Goal: Information Seeking & Learning: Stay updated

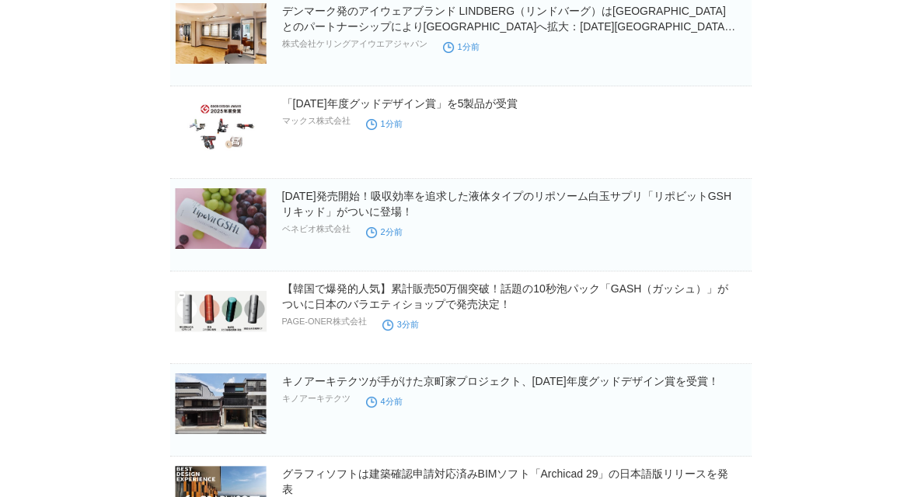
scroll to position [233, 0]
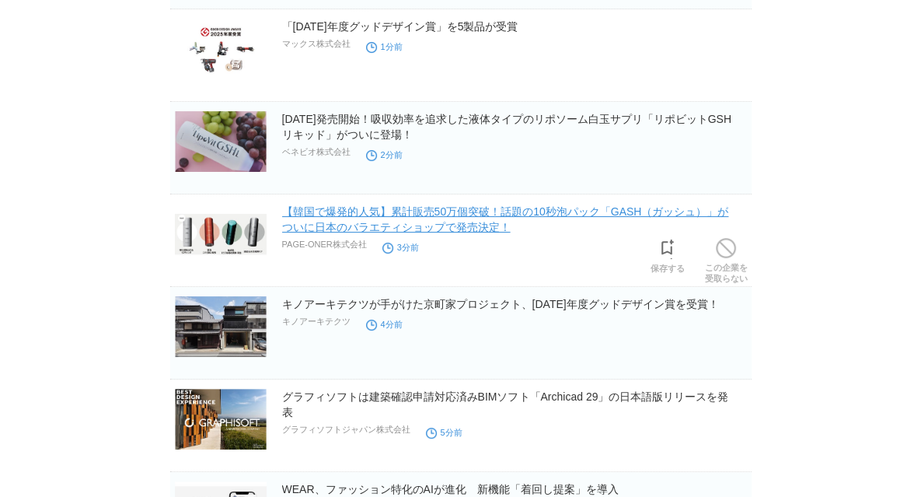
click at [387, 218] on link "【韓国で爆発的人気】累計販売50万個突破！話題の10秒泡パック「GASH（ガッシュ）」がついに日本のバラエティショップで発売決定！" at bounding box center [505, 219] width 447 height 28
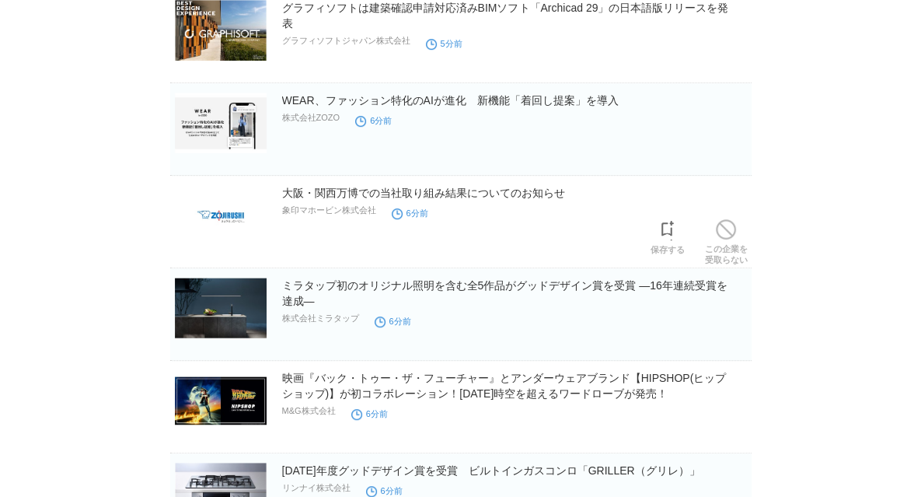
scroll to position [699, 0]
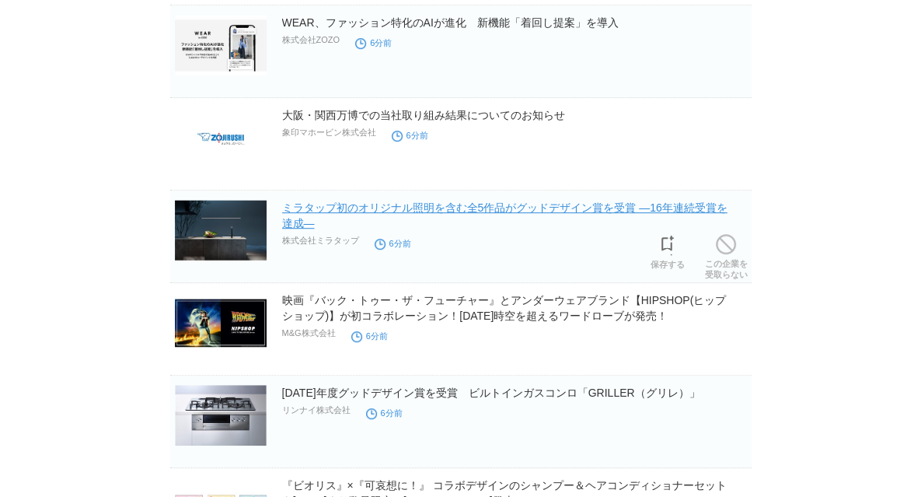
click at [348, 211] on link "ミラタップ初のオリジナル照明を含む全5作品がグッドデザイン賞を受賞 ―16年連続受賞を達成―" at bounding box center [504, 215] width 445 height 28
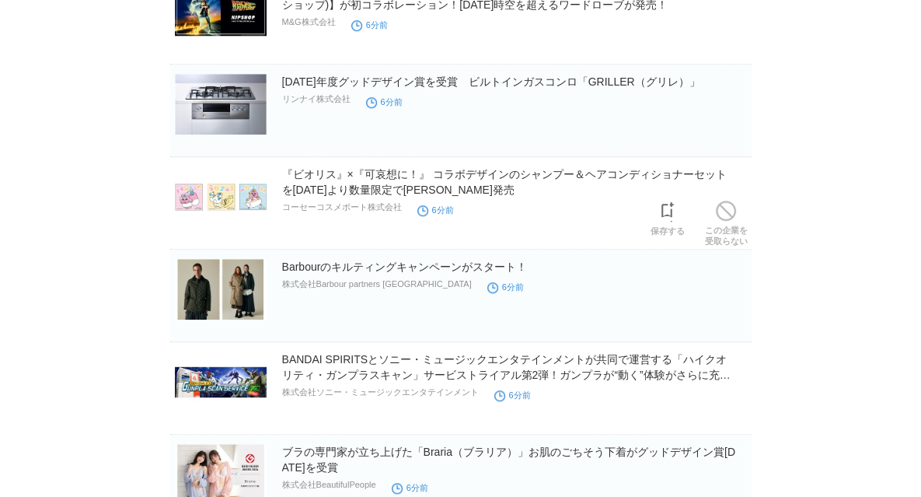
scroll to position [1088, 0]
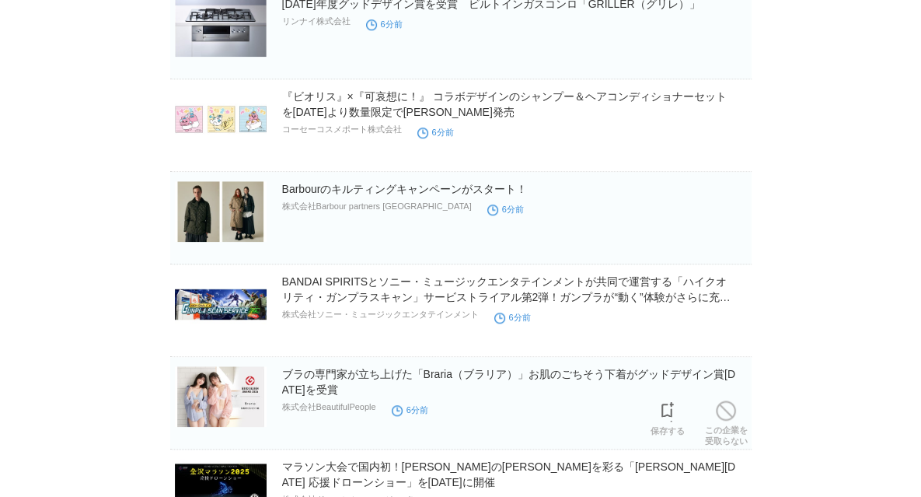
click at [238, 403] on img at bounding box center [221, 396] width 92 height 61
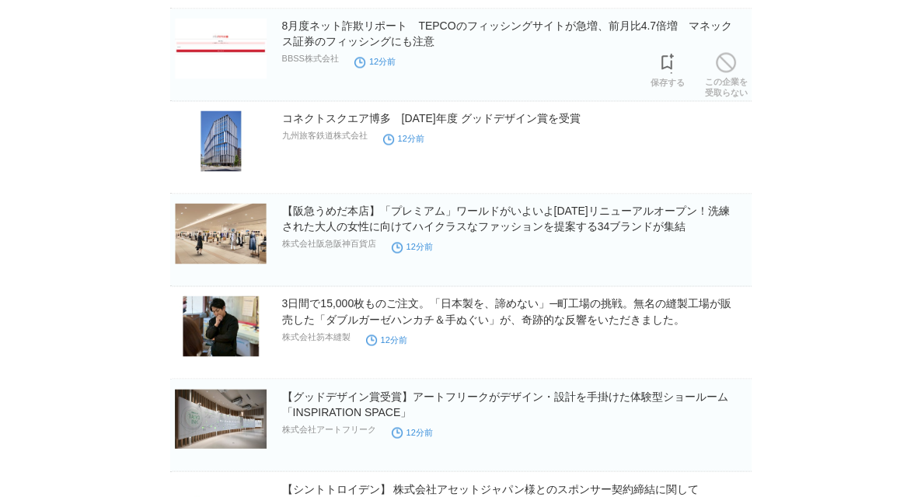
scroll to position [2047, 0]
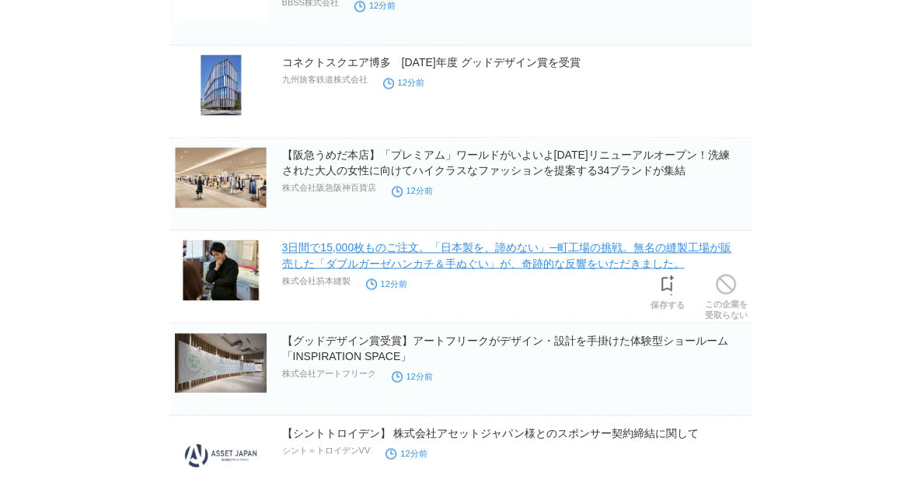
click at [323, 253] on link "3日間で15,000枚ものご注文。「日本製を、諦めない」─町工場の挑戦。無名の縫製工場が販売した「ダブルガーゼハンカチ＆手ぬぐい」が、奇跡的な反響をいただきま…" at bounding box center [507, 255] width 450 height 28
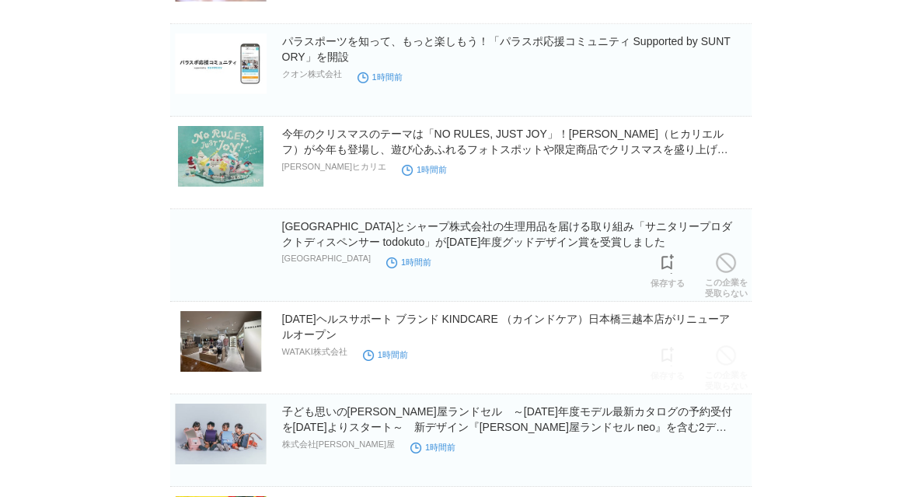
scroll to position [8713, 0]
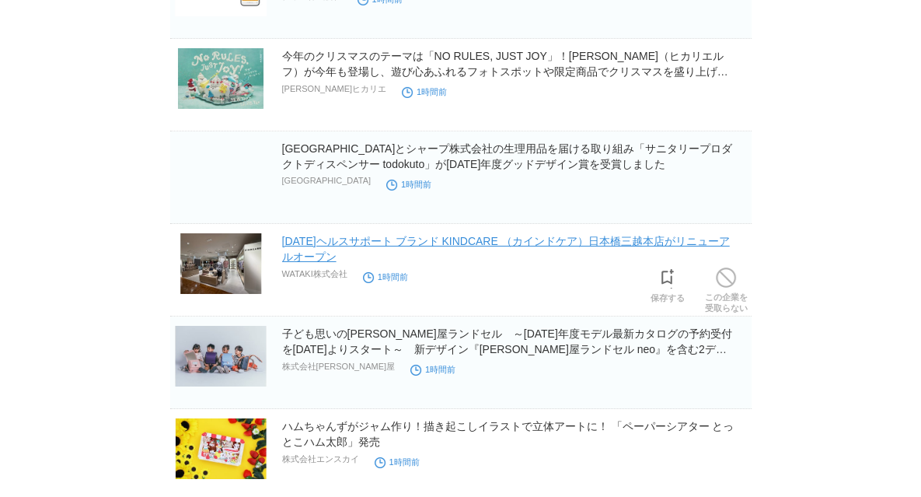
click at [381, 235] on link "10/15（水）ヘルスサポート ブランド KINDCARE （カインドケア）日本橋三越本店がリニューアルオープン" at bounding box center [506, 249] width 448 height 28
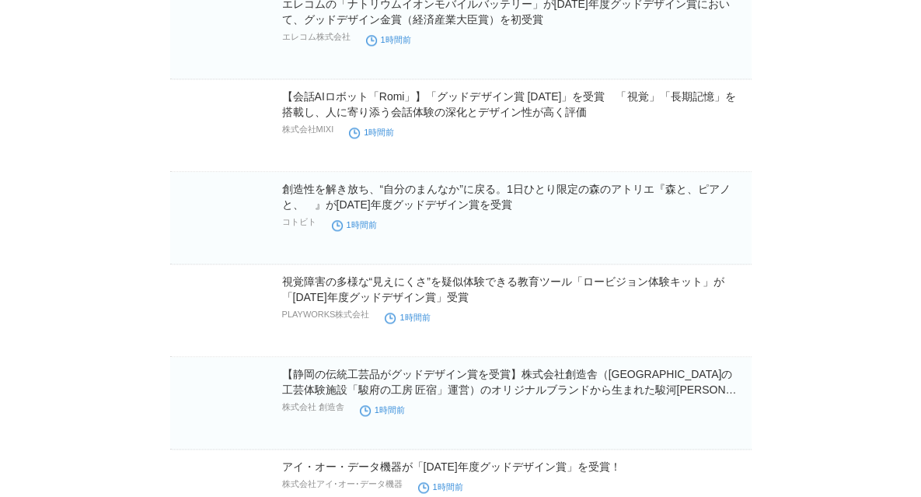
scroll to position [15362, 0]
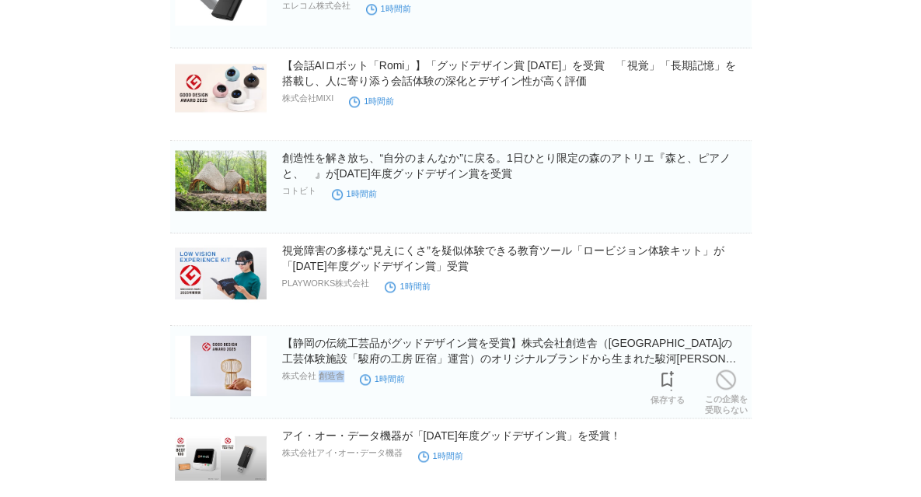
drag, startPoint x: 347, startPoint y: 354, endPoint x: 319, endPoint y: 355, distance: 28.0
click at [319, 355] on div "【静岡の伝統工芸品がグッドデザイン賞を受賞】株式会社創造舎（静岡市の工芸体験施設「駿府の工房 匠宿」運営）のオリジナルブランドから生まれた駿河竹千筋細工の照明…" at bounding box center [515, 360] width 466 height 51
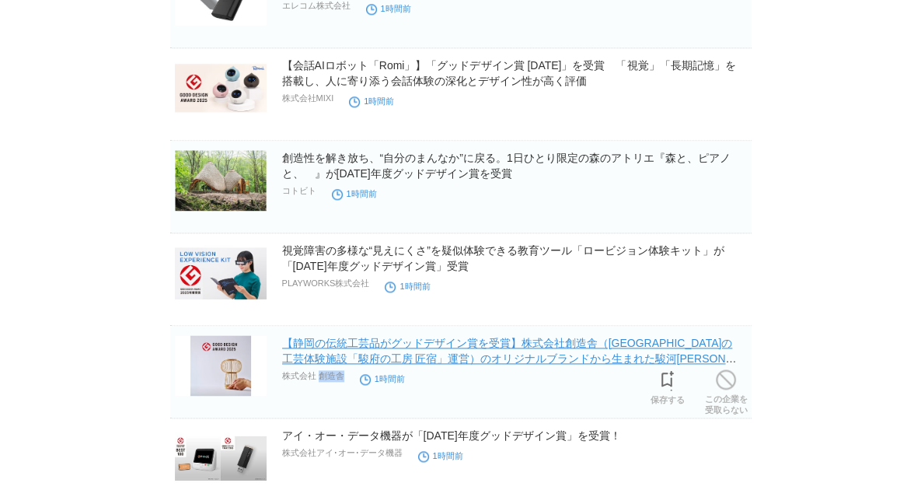
copy div "創造舎"
click at [348, 337] on link "【静岡の伝統工芸品がグッドデザイン賞を受賞】株式会社創造舎（静岡市の工芸体験施設「駿府の工房 匠宿」運営）のオリジナルブランドから生まれた駿河竹千筋細工の照明…" at bounding box center [509, 359] width 455 height 44
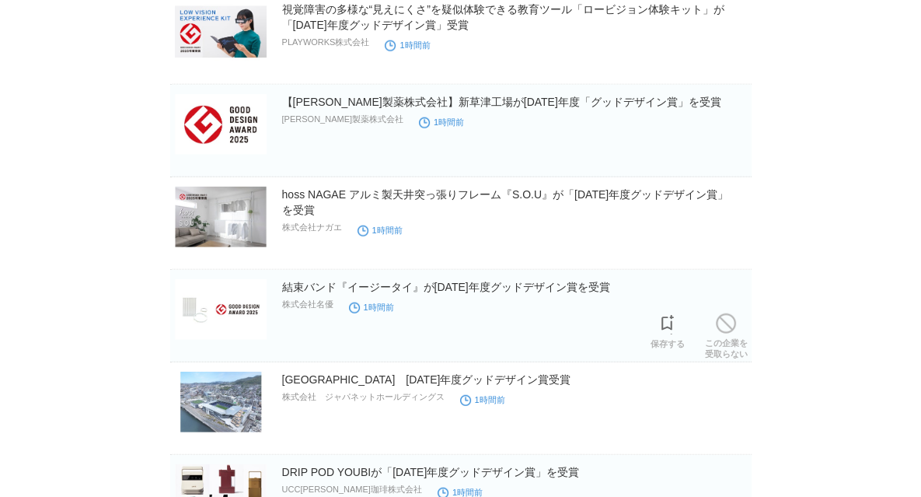
scroll to position [16976, 0]
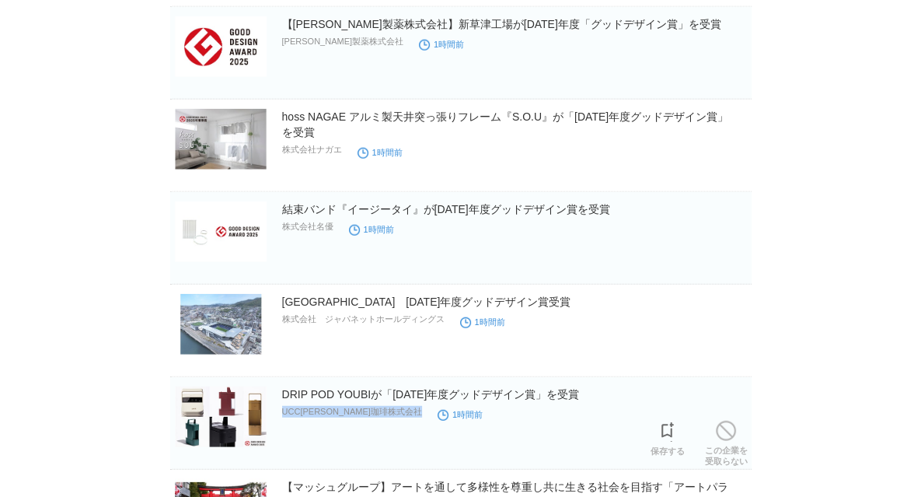
drag, startPoint x: 376, startPoint y: 383, endPoint x: 282, endPoint y: 383, distance: 94.0
click at [282, 386] on div "DRIP POD YOUBIが「2025年度グッドデザイン賞」を受賞 UCC上島珈琲株式会社 1時間前" at bounding box center [515, 411] width 466 height 50
copy div "UCC上島珈琲株式会社"
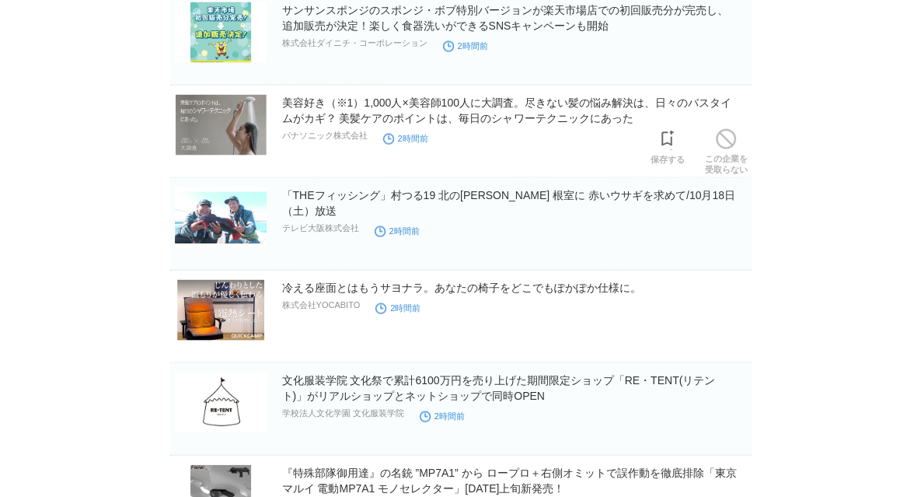
scroll to position [20980, 0]
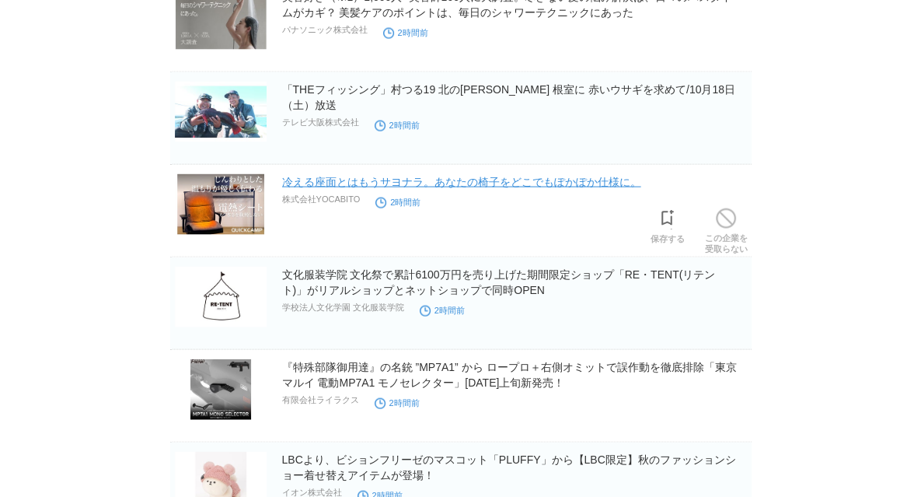
click at [544, 176] on link "冷える座面とはもうサヨナラ。あなたの椅子をどこでもぽかぽか仕様に。" at bounding box center [461, 182] width 359 height 12
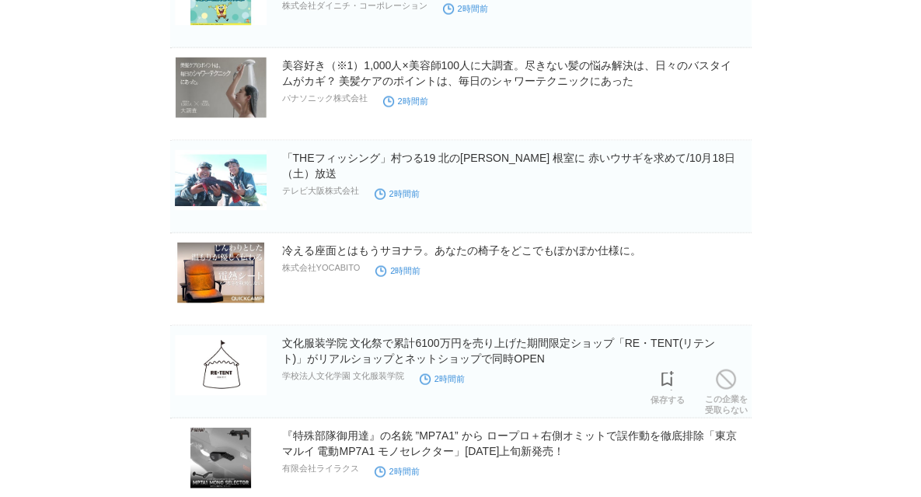
scroll to position [20902, 0]
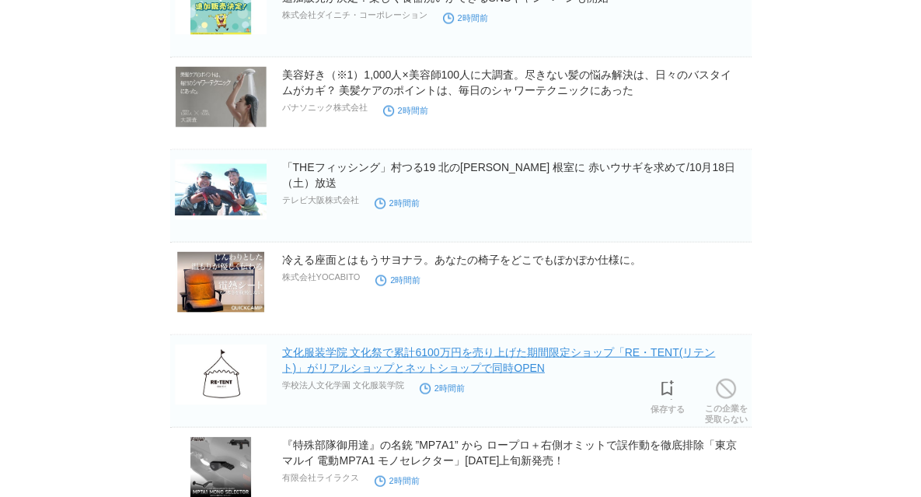
click at [360, 346] on link "文化服装学院 文化祭で累計6100万円を売り上げた期間限定ショップ「RE・TENT(リテント)」がリアルショップとネットショップで同時OPEN" at bounding box center [499, 360] width 434 height 28
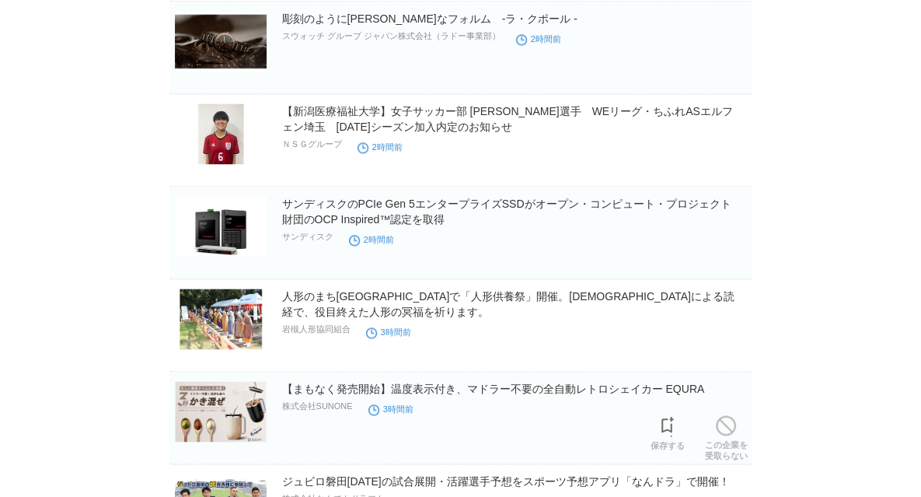
scroll to position [24751, 0]
drag, startPoint x: 502, startPoint y: 391, endPoint x: 316, endPoint y: 377, distance: 186.3
click at [316, 380] on div "【まもなく発売開始】温度表示付き、マドラー不要の全自動レトロシェイカー EQURA 株式会社SUNONE 3時間前" at bounding box center [515, 405] width 466 height 50
copy p "SUNONE"
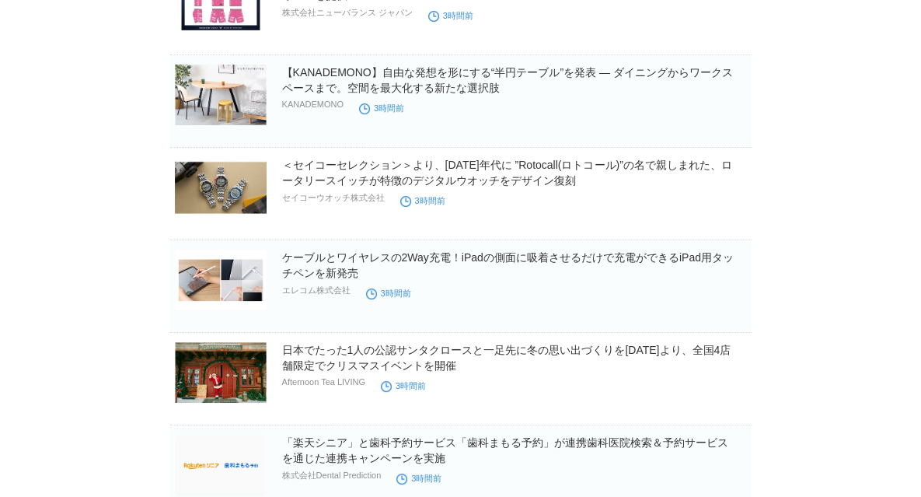
scroll to position [27919, 0]
